Goal: Task Accomplishment & Management: Complete application form

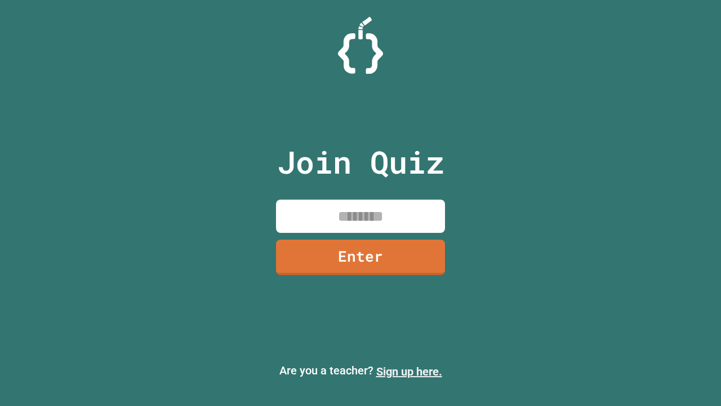
click at [409, 371] on link "Sign up here." at bounding box center [409, 372] width 66 height 14
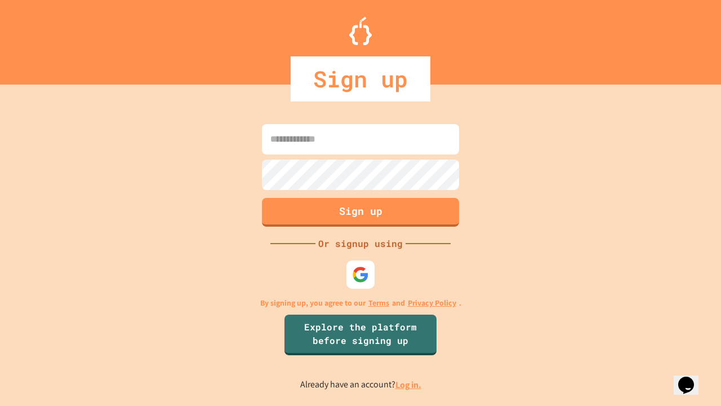
click at [409, 384] on link "Log in." at bounding box center [409, 385] width 26 height 12
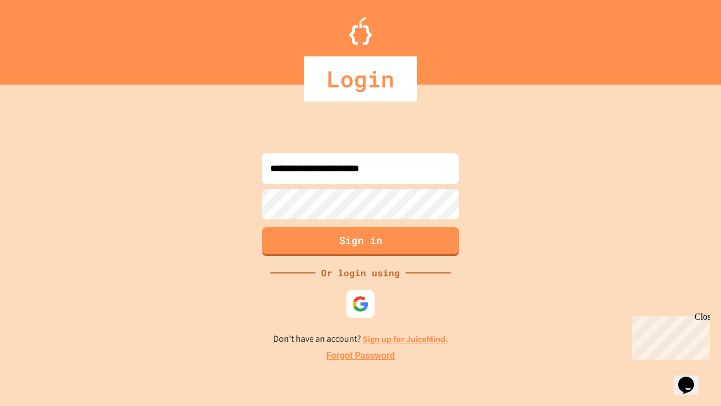
type input "**********"
